Goal: Navigation & Orientation: Find specific page/section

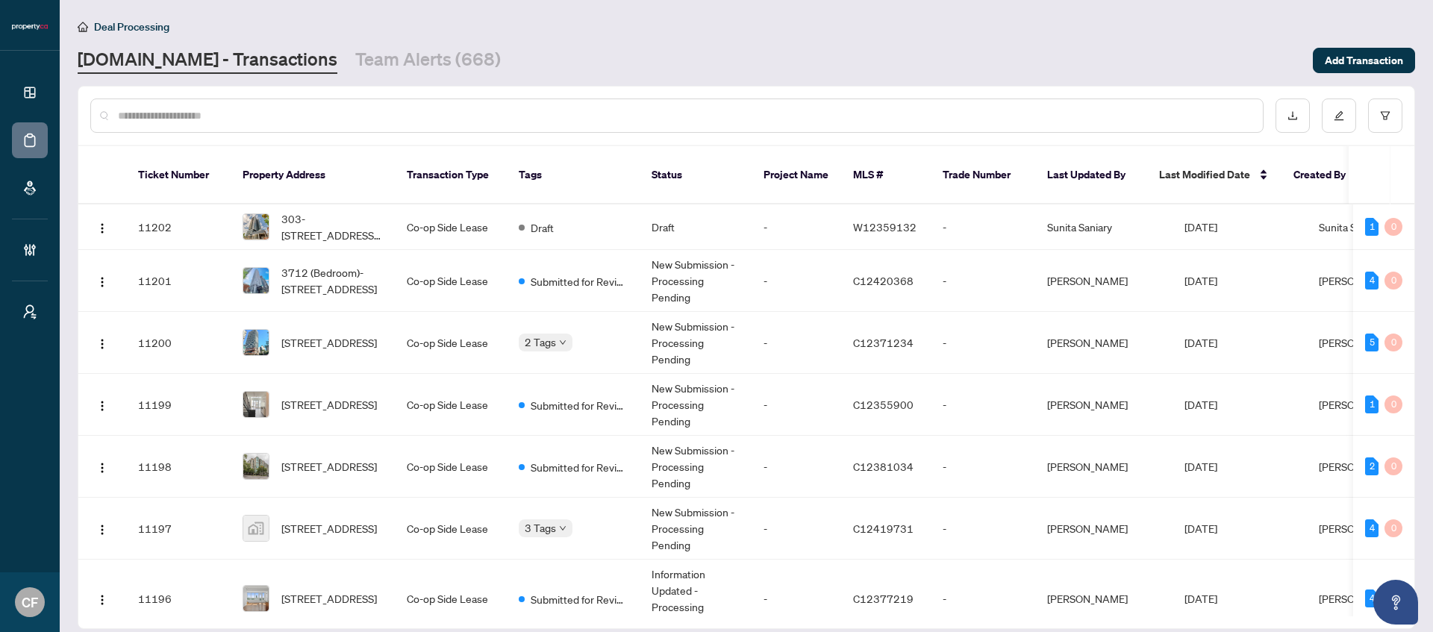
scroll to position [607, 0]
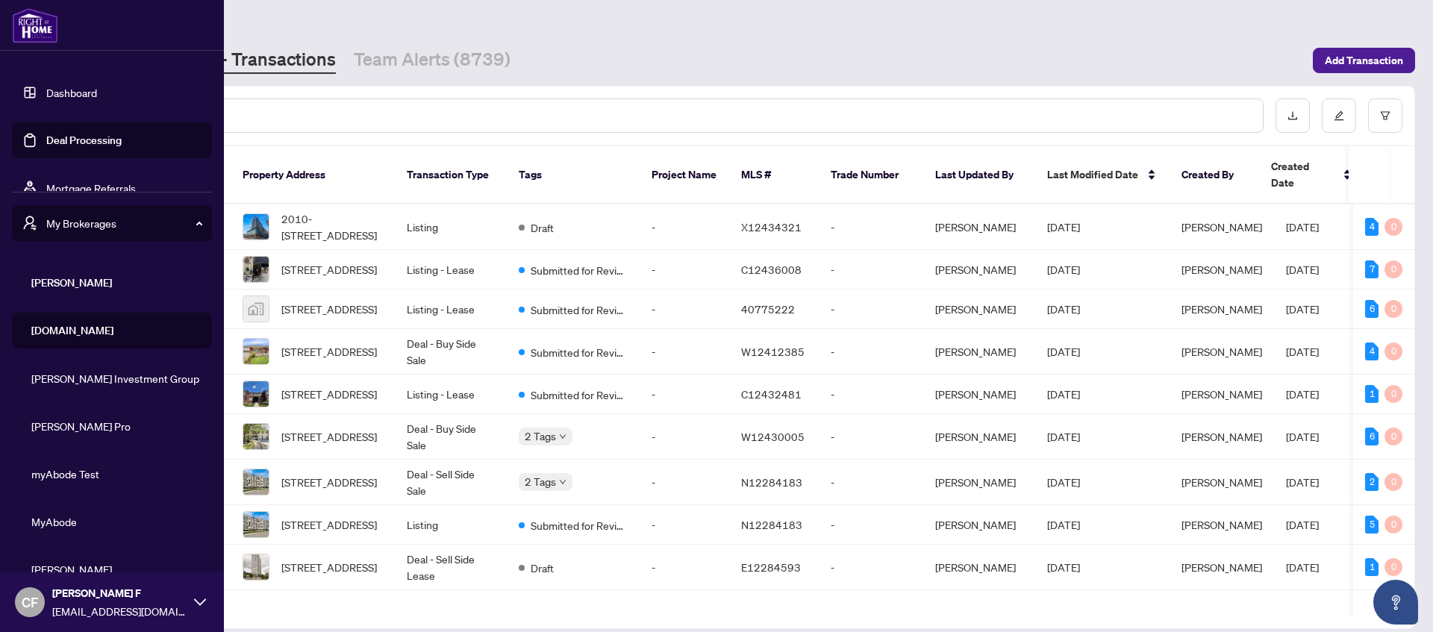
click at [69, 290] on span "RAHR" at bounding box center [116, 283] width 170 height 16
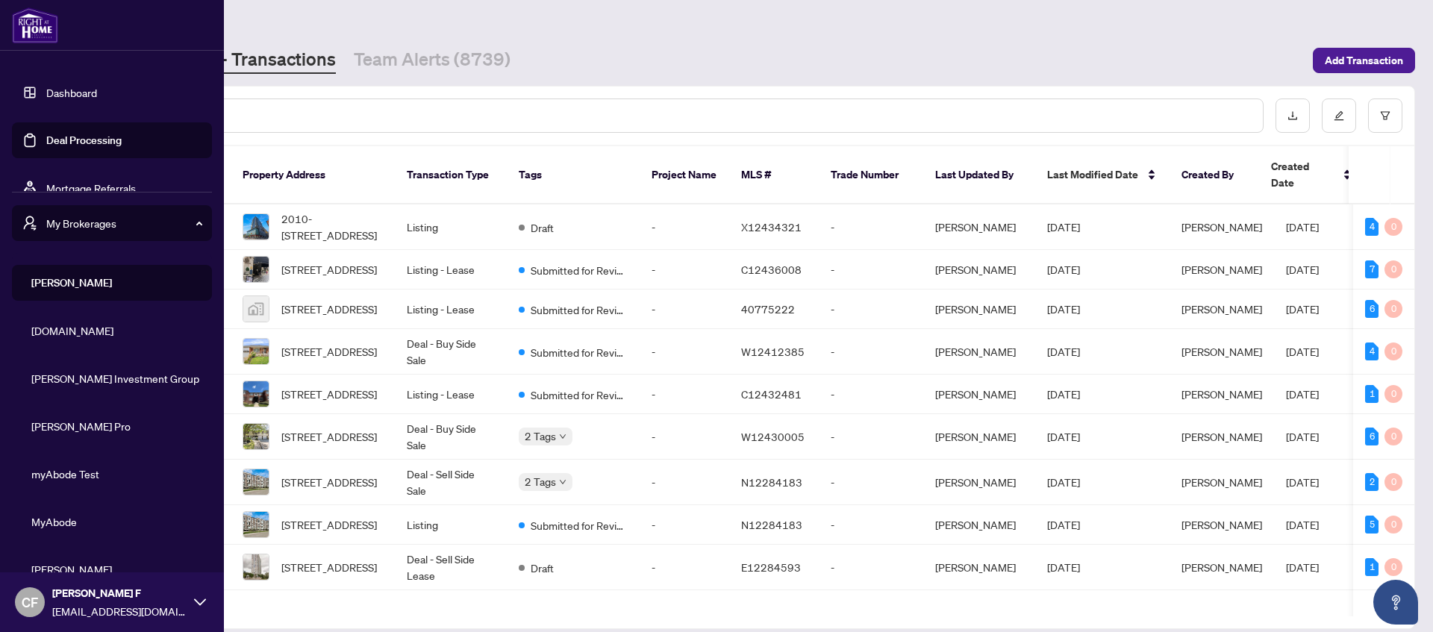
click at [78, 219] on span "My Brokerages" at bounding box center [123, 223] width 155 height 16
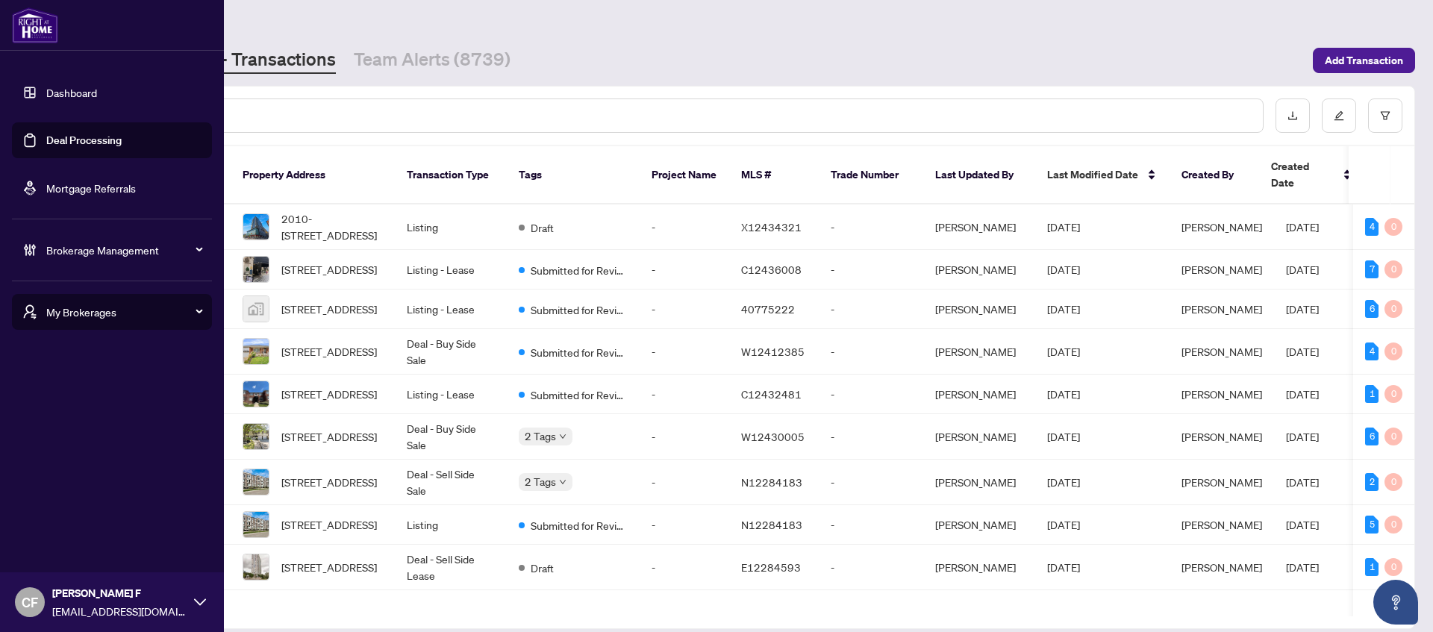
click at [115, 259] on div "Brokerage Management" at bounding box center [112, 250] width 200 height 36
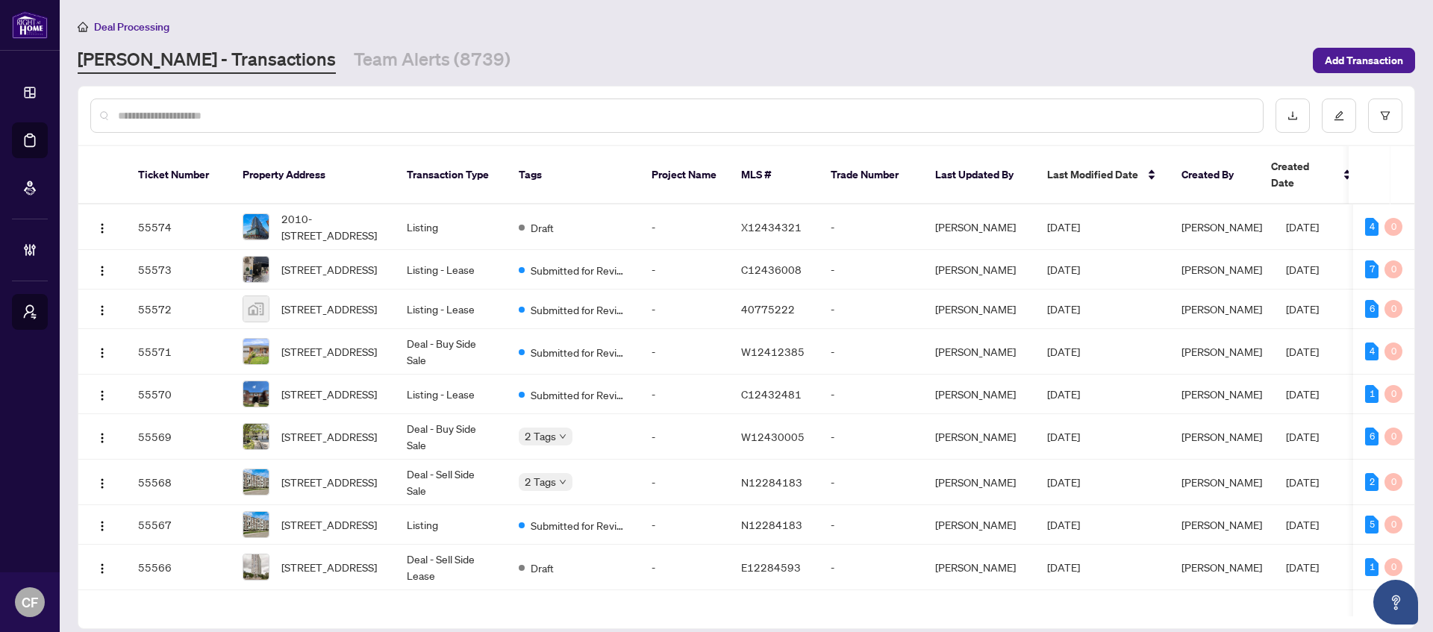
click at [678, 47] on div "RAHR - Transactions Team Alerts (8739)" at bounding box center [691, 60] width 1226 height 27
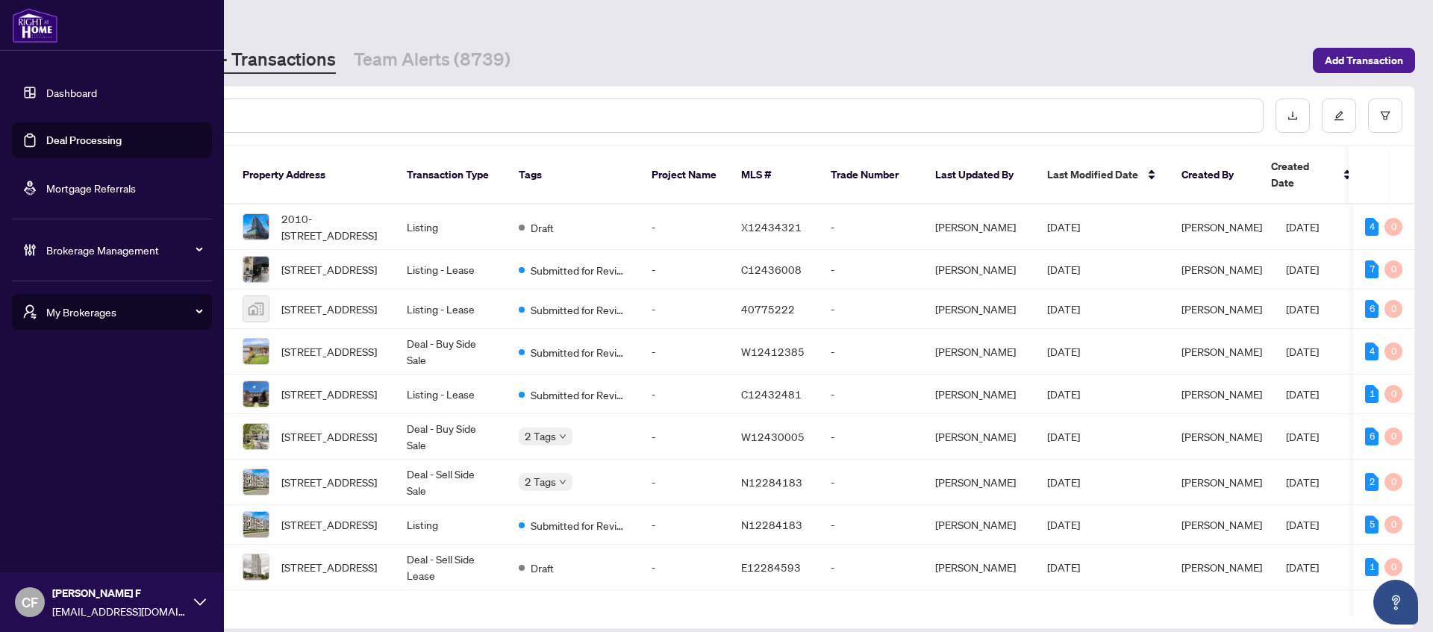
click at [41, 613] on div "CF Chantel F chantelf@myabode.ca" at bounding box center [112, 602] width 224 height 60
click at [82, 400] on div "Dashboard Deal Processing Mortgage Referrals Brokerage Management My Brokerages…" at bounding box center [112, 316] width 224 height 632
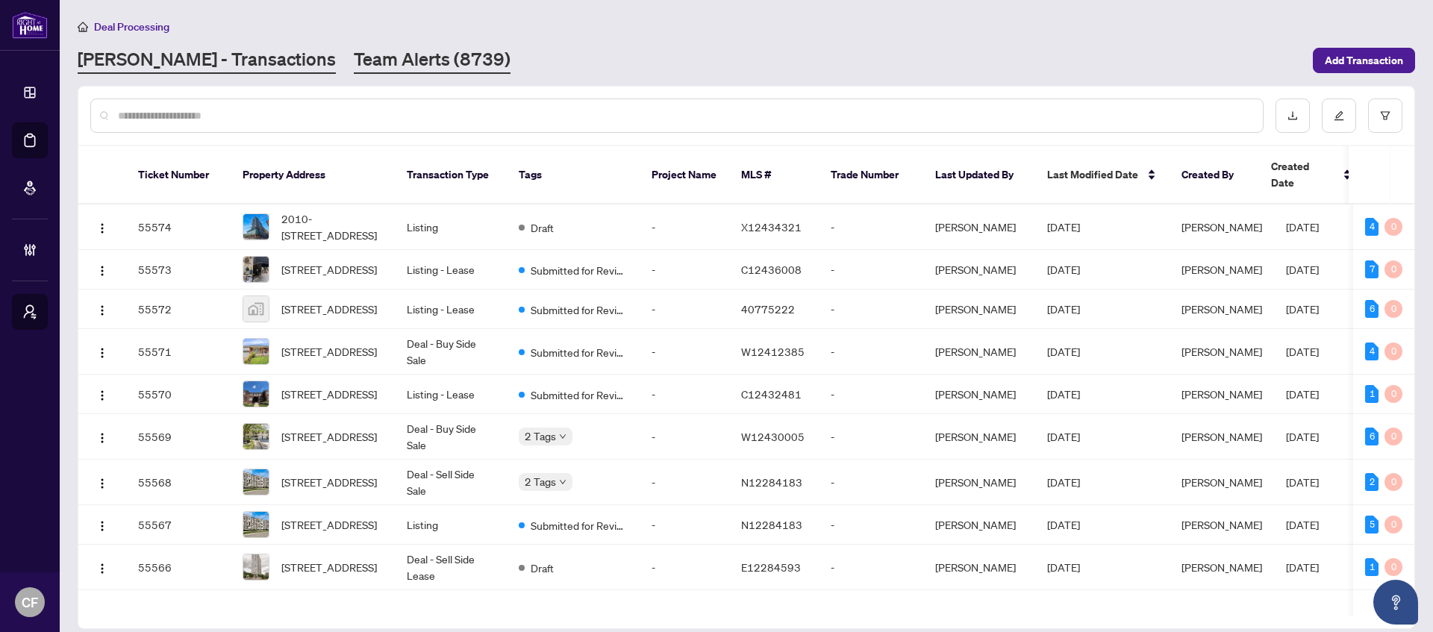
click at [354, 66] on link "Team Alerts (8739)" at bounding box center [432, 60] width 157 height 27
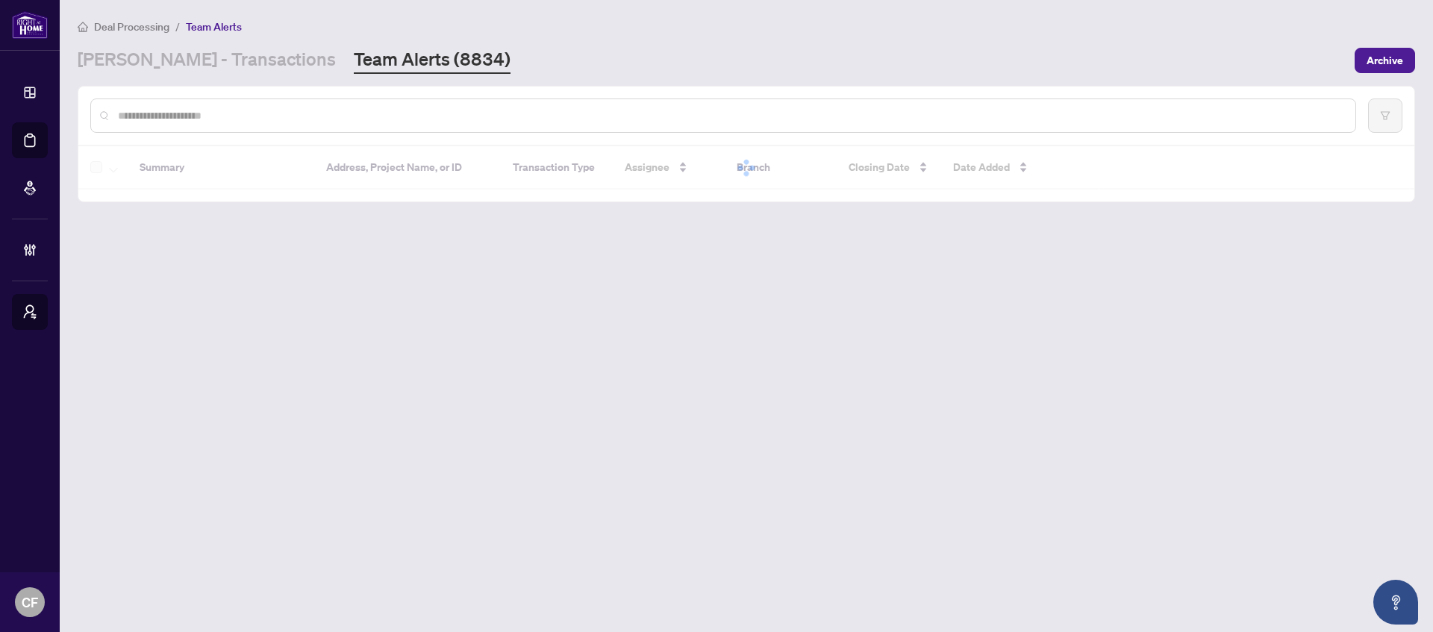
click at [134, 24] on span "Deal Processing" at bounding box center [131, 26] width 75 height 13
